Goal: Check status: Check status

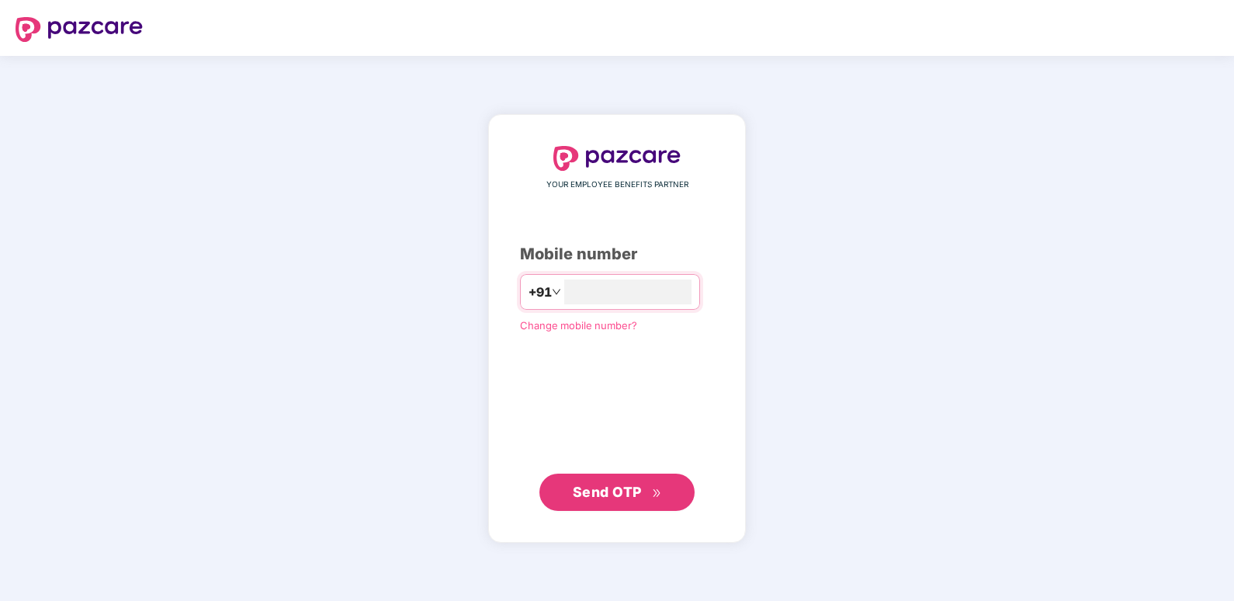
type input "**********"
click at [603, 492] on span "Send OTP" at bounding box center [607, 492] width 69 height 16
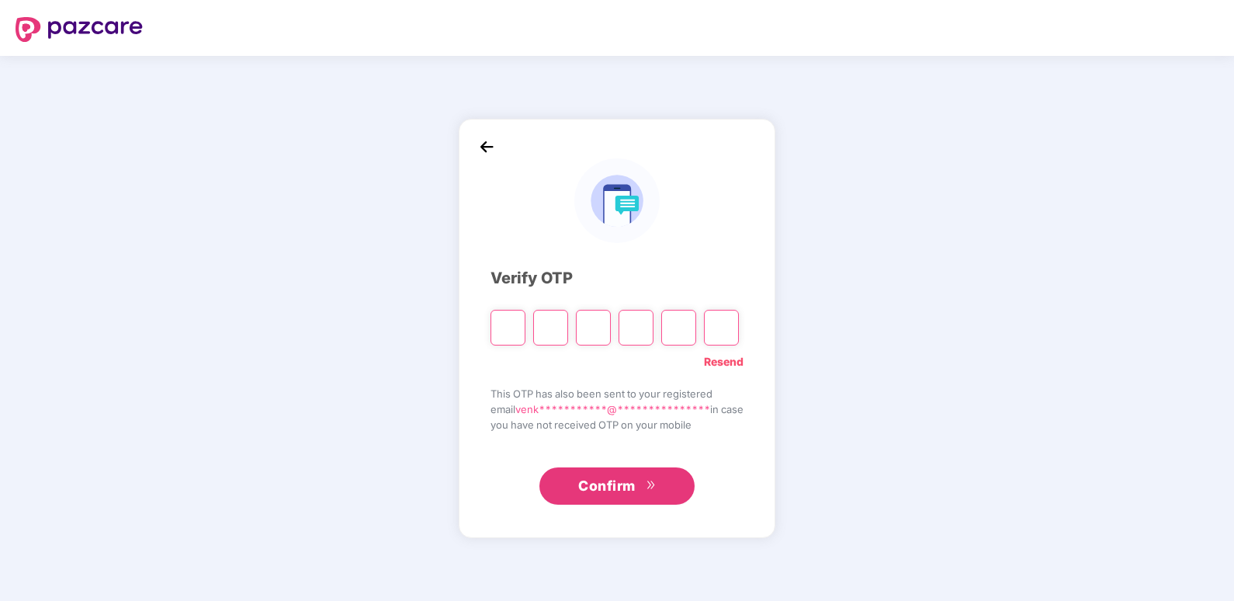
type input "*"
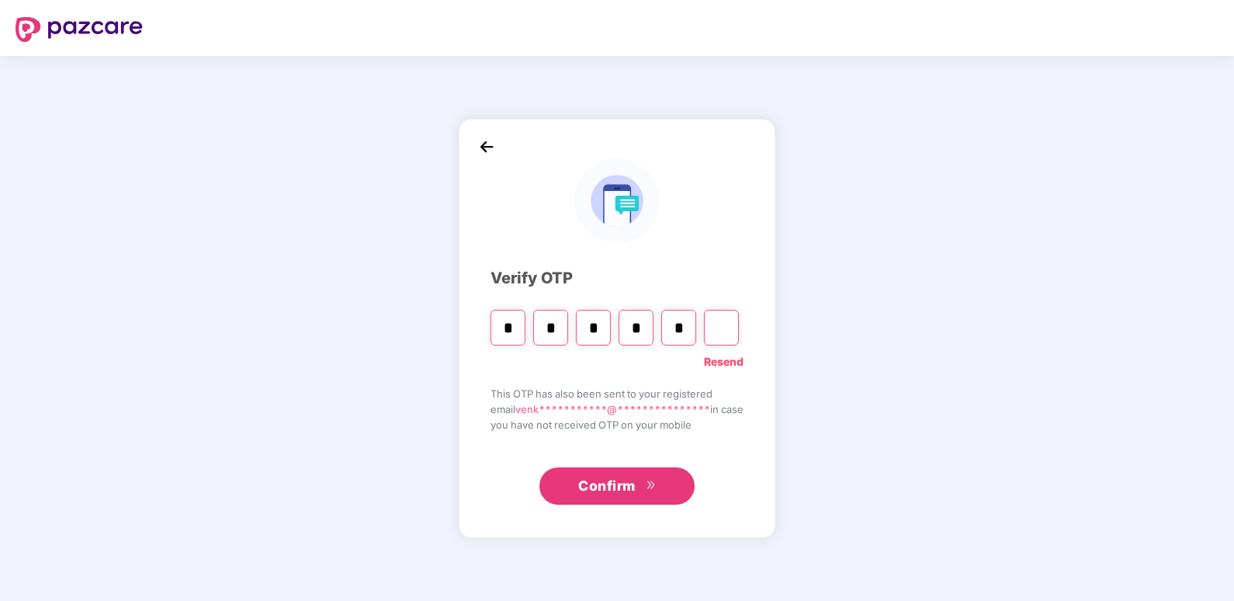
type input "*"
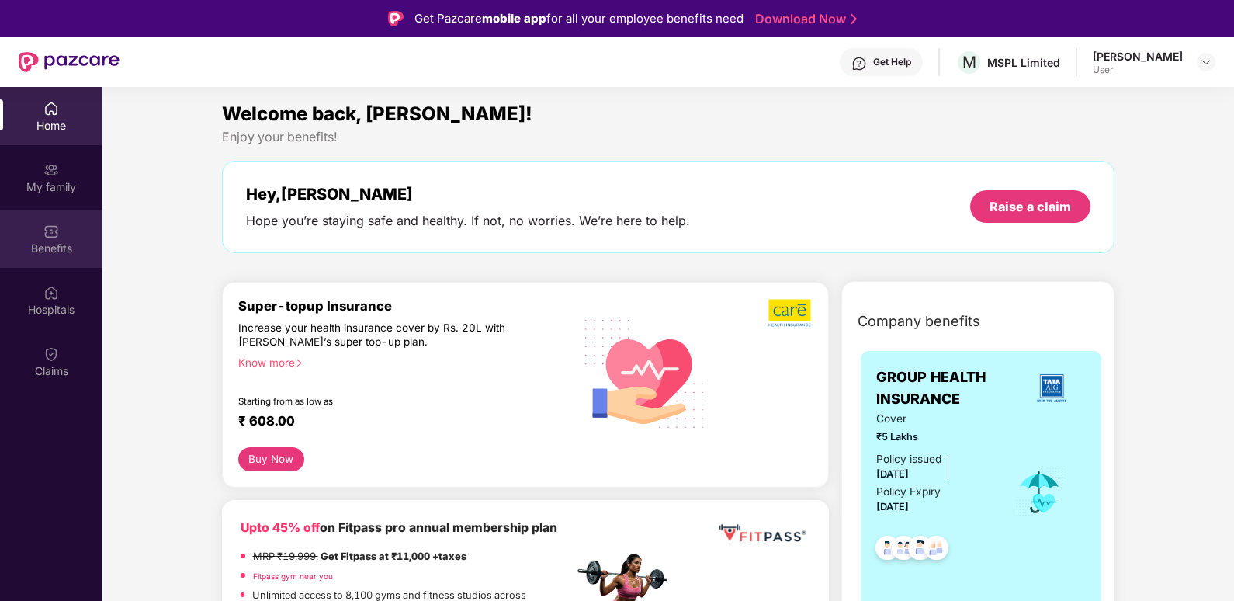
click at [62, 234] on div "Benefits" at bounding box center [51, 239] width 102 height 58
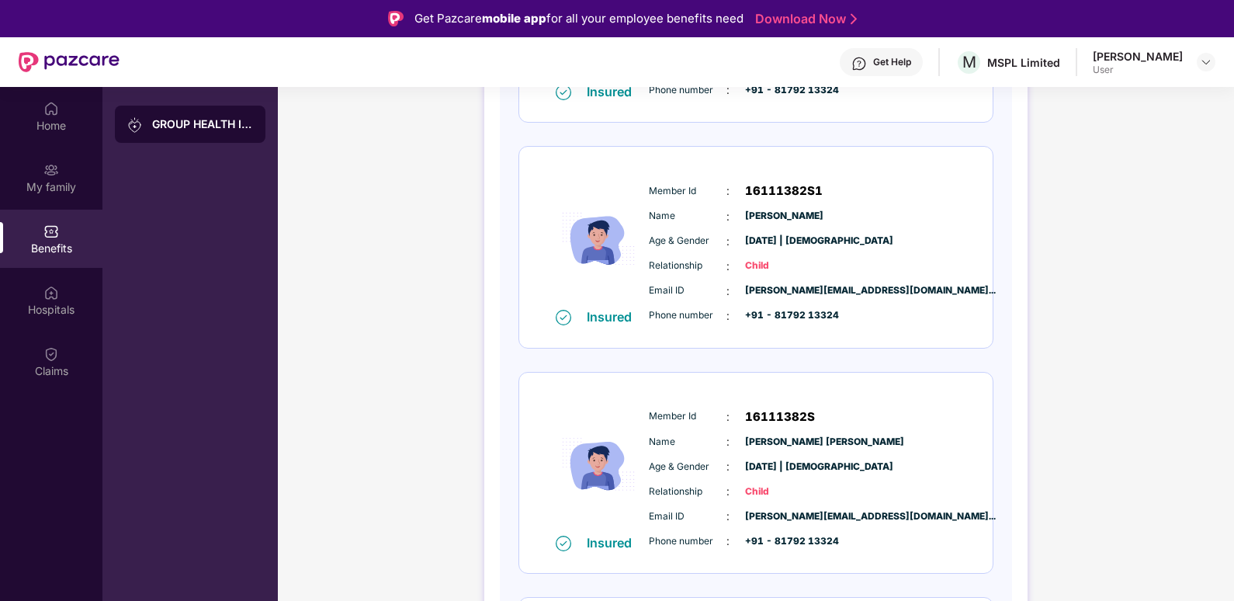
scroll to position [854, 0]
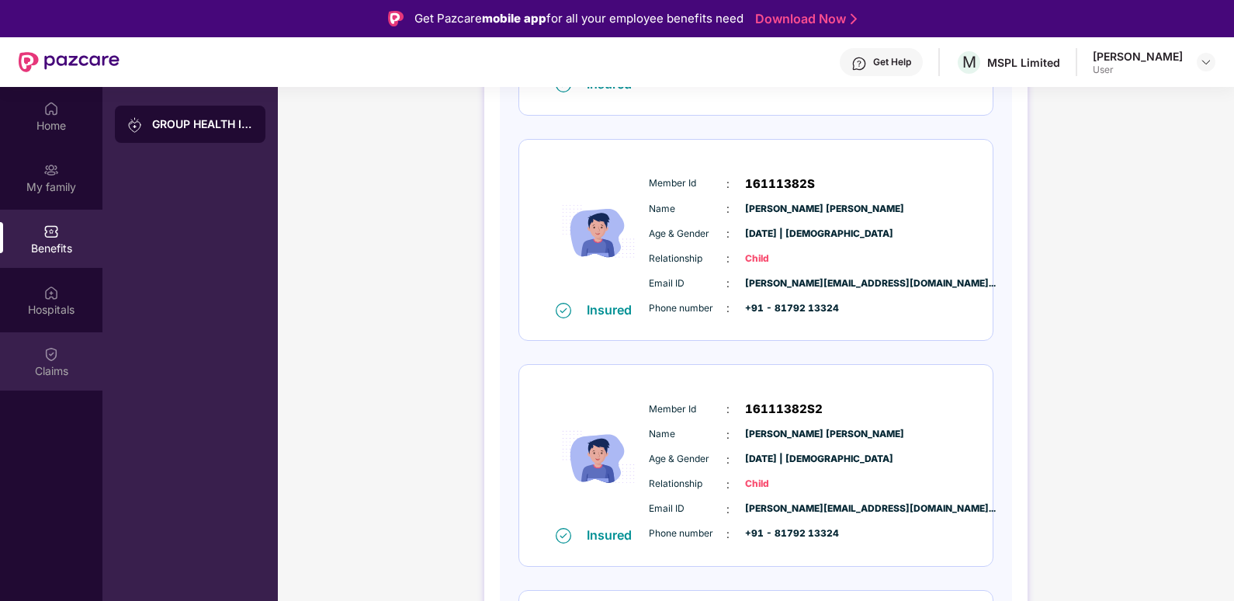
click at [42, 366] on div "Claims" at bounding box center [51, 371] width 102 height 16
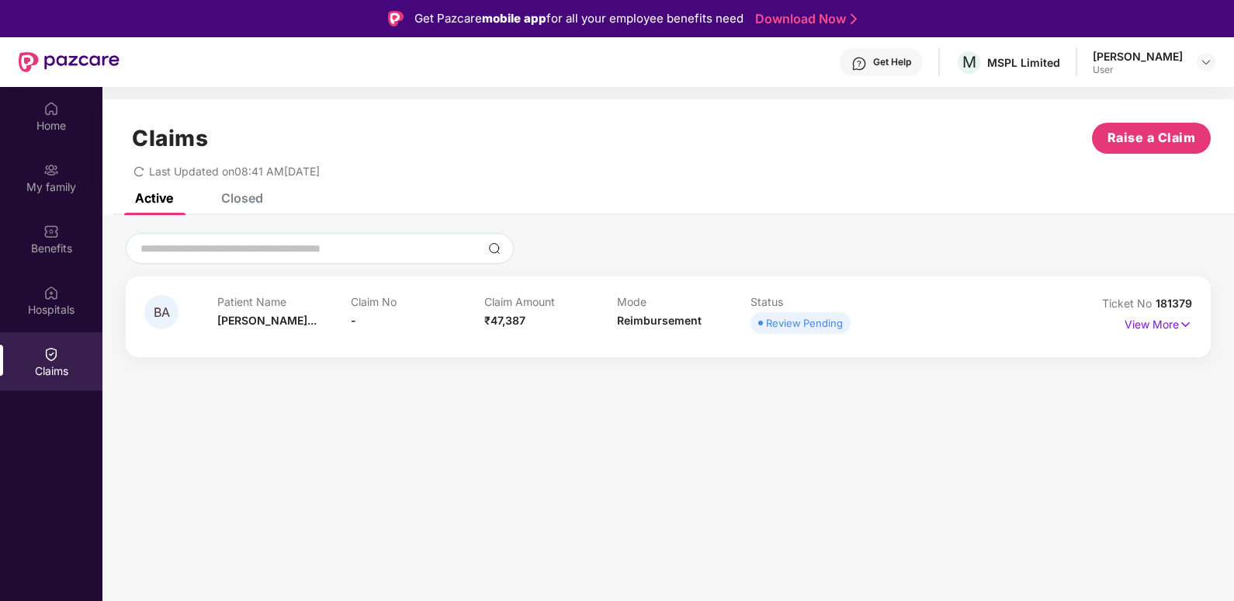
click at [787, 314] on span "Review Pending" at bounding box center [801, 323] width 100 height 22
click at [1160, 328] on p "View More" at bounding box center [1159, 322] width 68 height 21
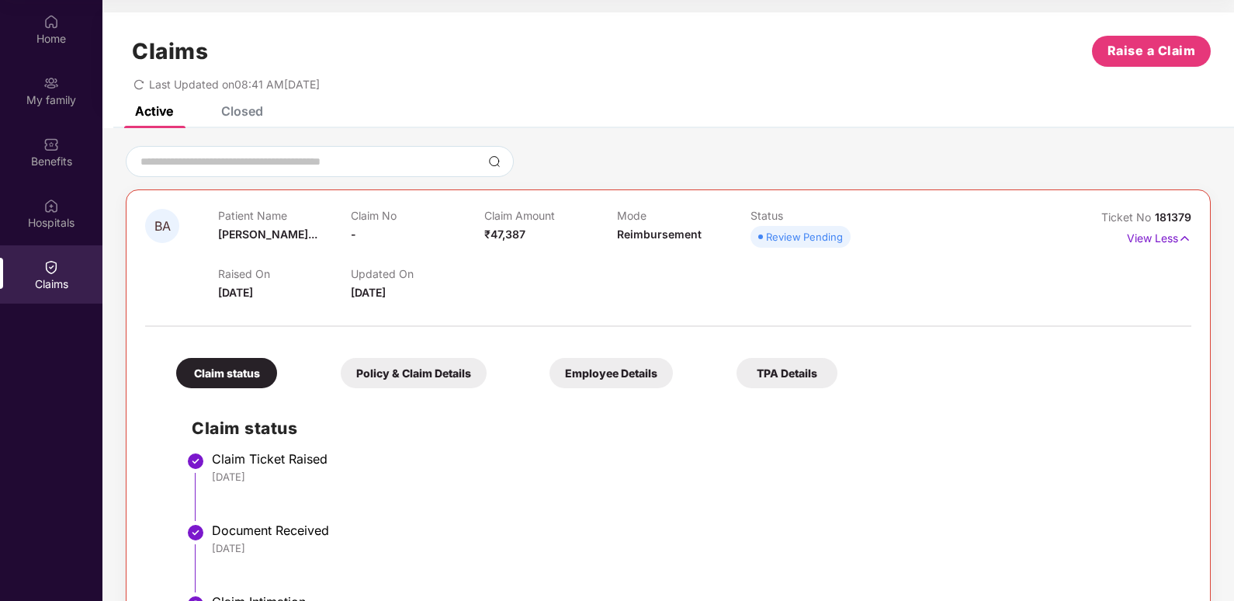
click at [411, 370] on div "Policy & Claim Details" at bounding box center [414, 373] width 146 height 30
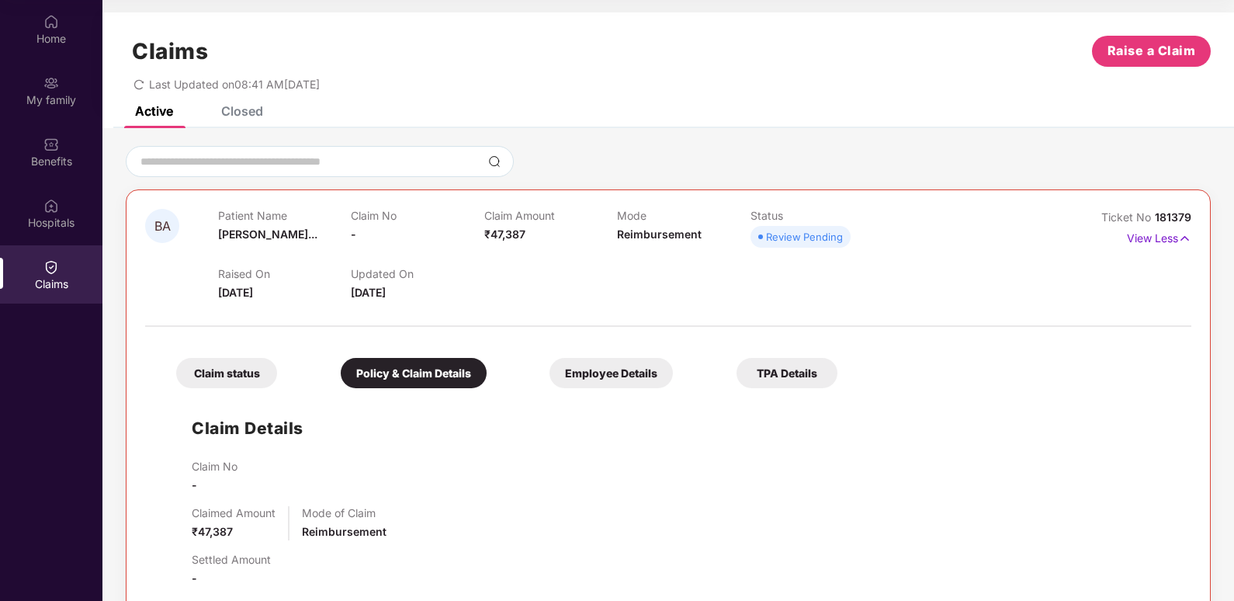
click at [612, 380] on div "Employee Details" at bounding box center [611, 373] width 123 height 30
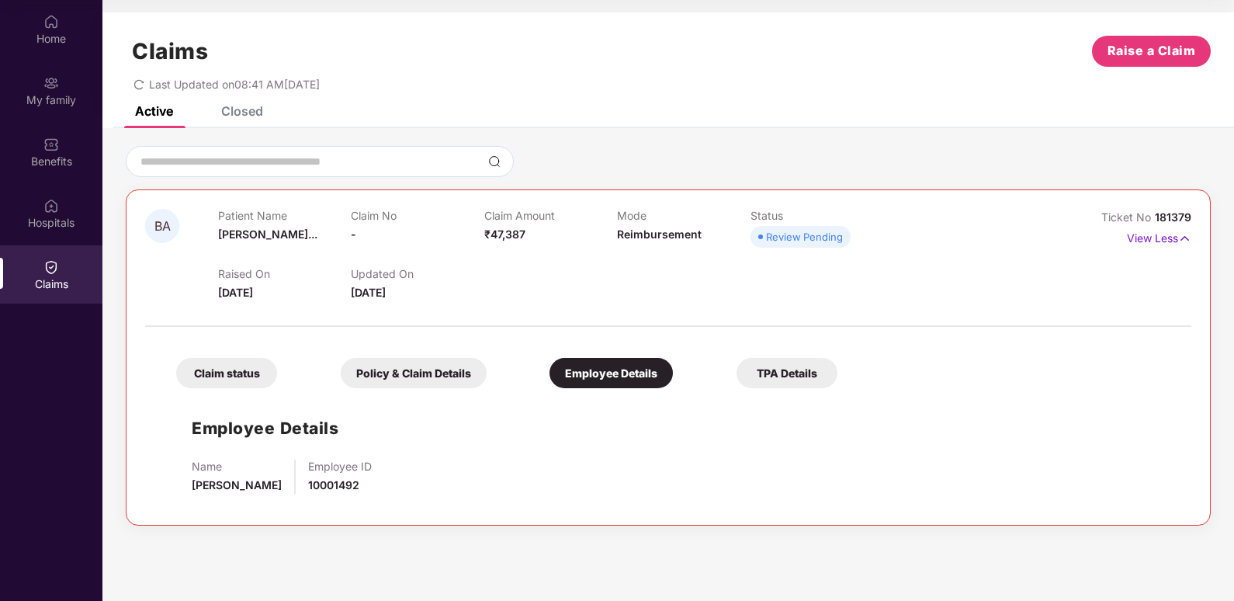
click at [748, 373] on div "TPA Details" at bounding box center [787, 373] width 101 height 30
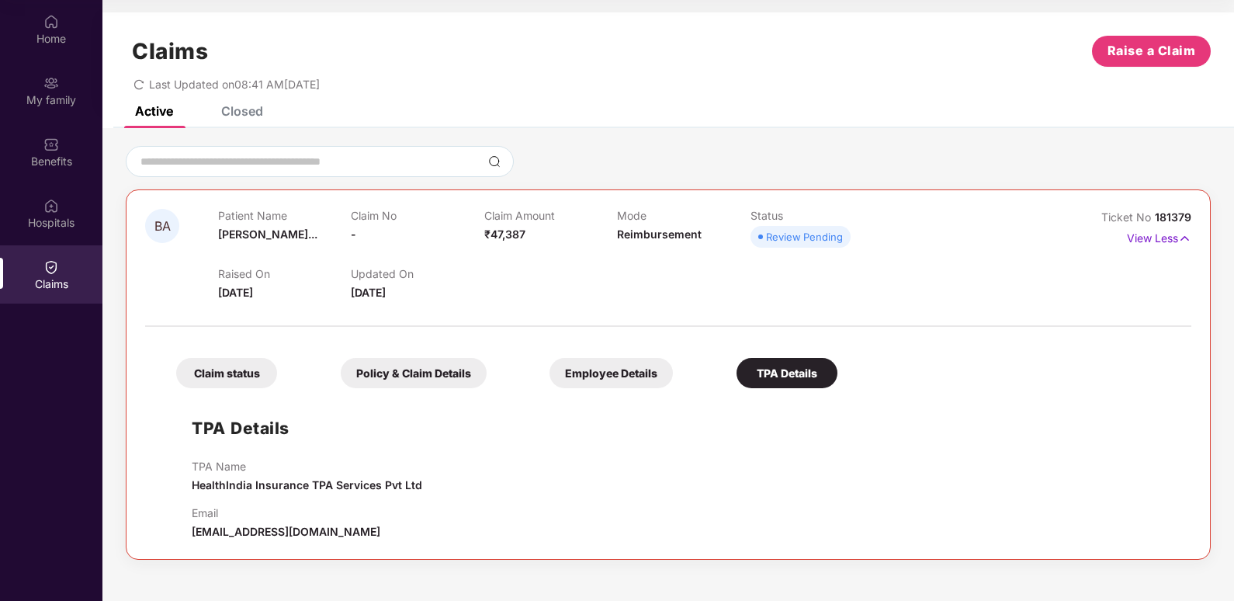
click at [602, 371] on div "Employee Details" at bounding box center [611, 373] width 123 height 30
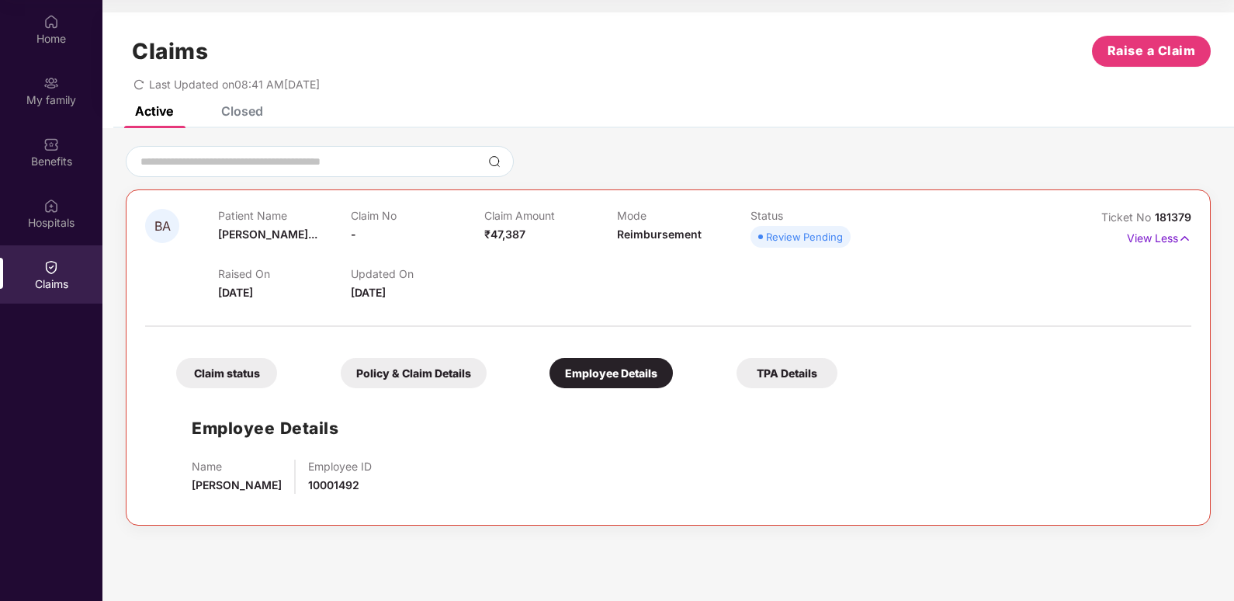
click at [394, 378] on div "Policy & Claim Details" at bounding box center [414, 373] width 146 height 30
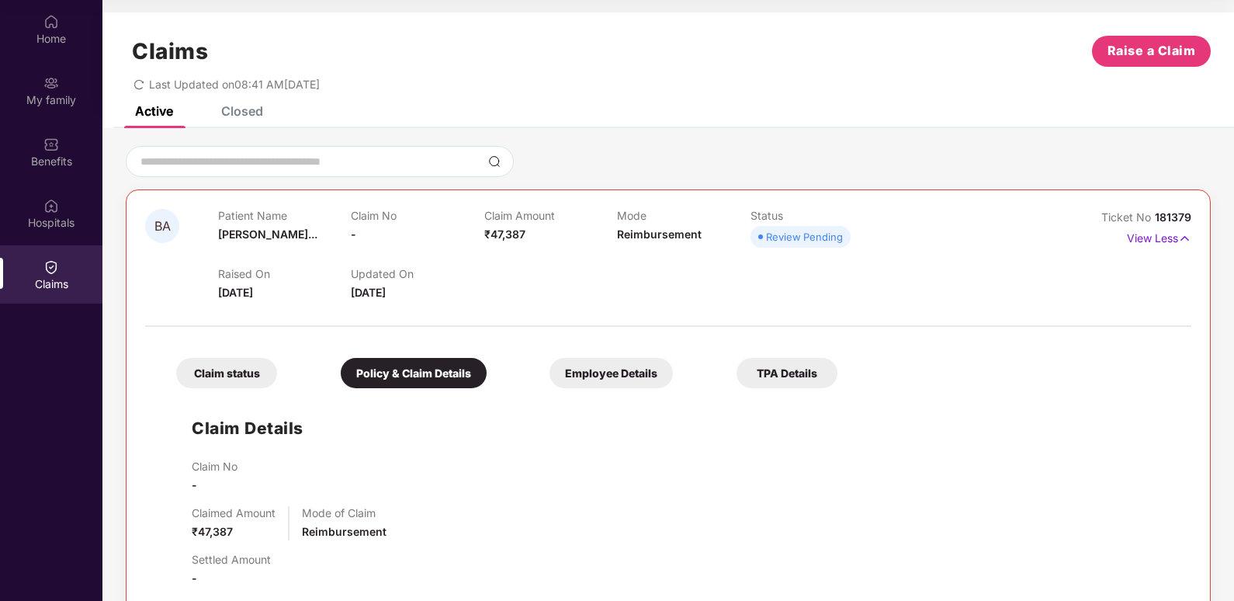
click at [224, 370] on div "Claim status" at bounding box center [226, 373] width 101 height 30
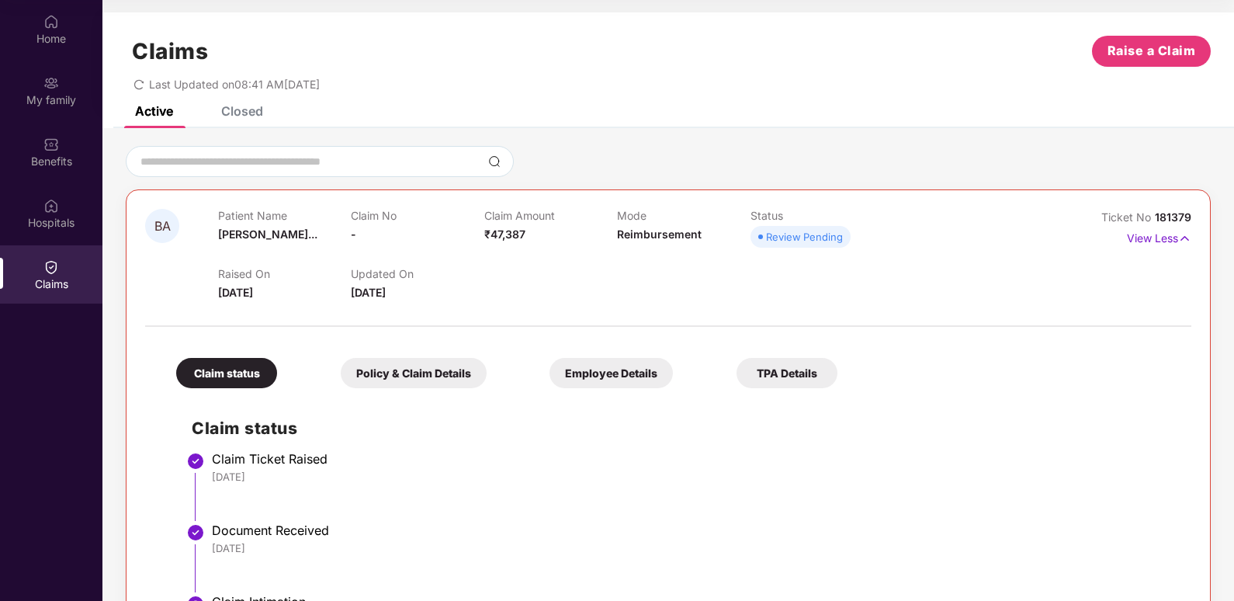
click at [247, 111] on div "Closed" at bounding box center [242, 111] width 42 height 16
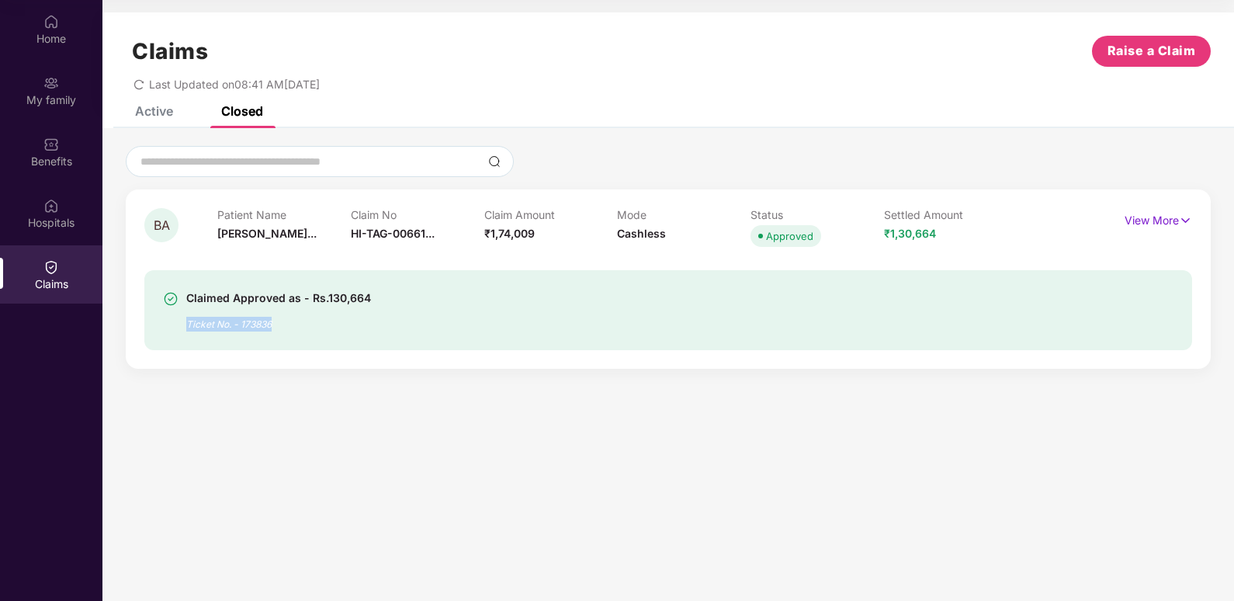
drag, startPoint x: 297, startPoint y: 324, endPoint x: 171, endPoint y: 331, distance: 126.0
click at [171, 331] on div "Claimed Approved as - Rs.130,664 Ticket No. - 173836" at bounding box center [584, 310] width 842 height 43
click at [1162, 213] on p "View More" at bounding box center [1159, 218] width 68 height 21
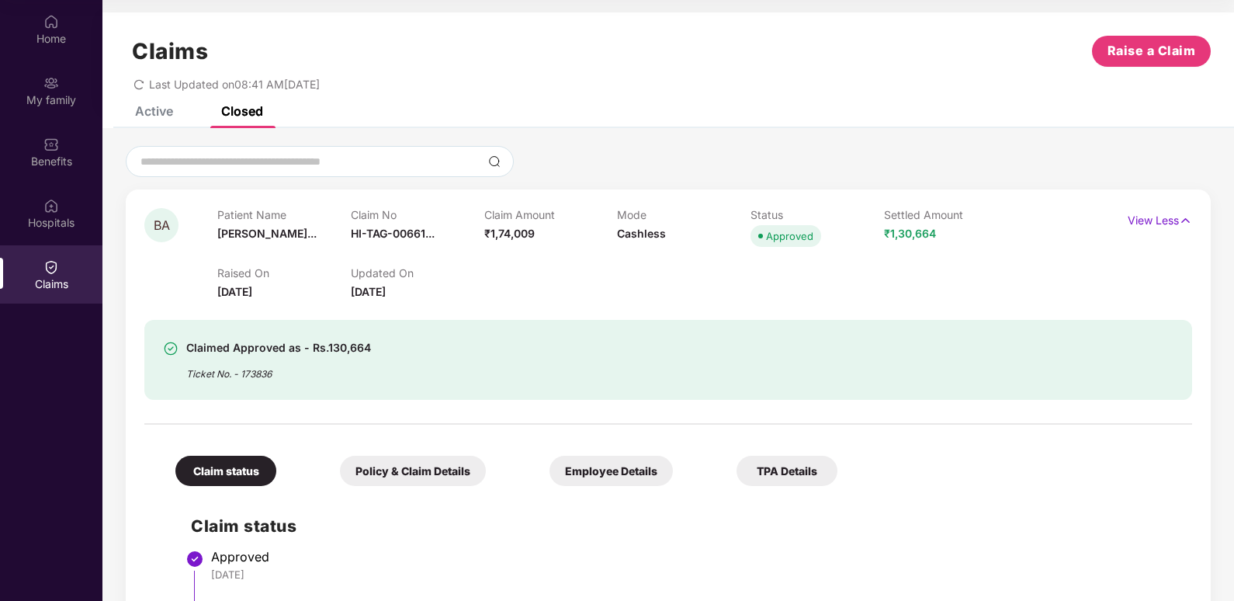
click at [165, 115] on div "Active" at bounding box center [154, 111] width 38 height 16
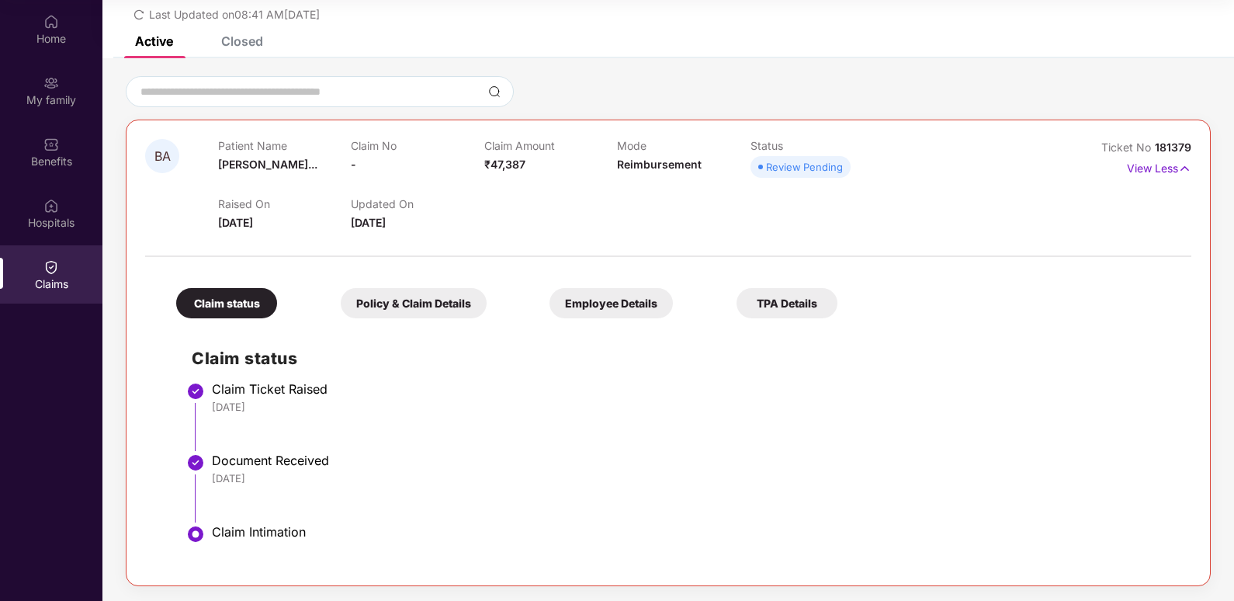
scroll to position [71, 0]
